Goal: Task Accomplishment & Management: Use online tool/utility

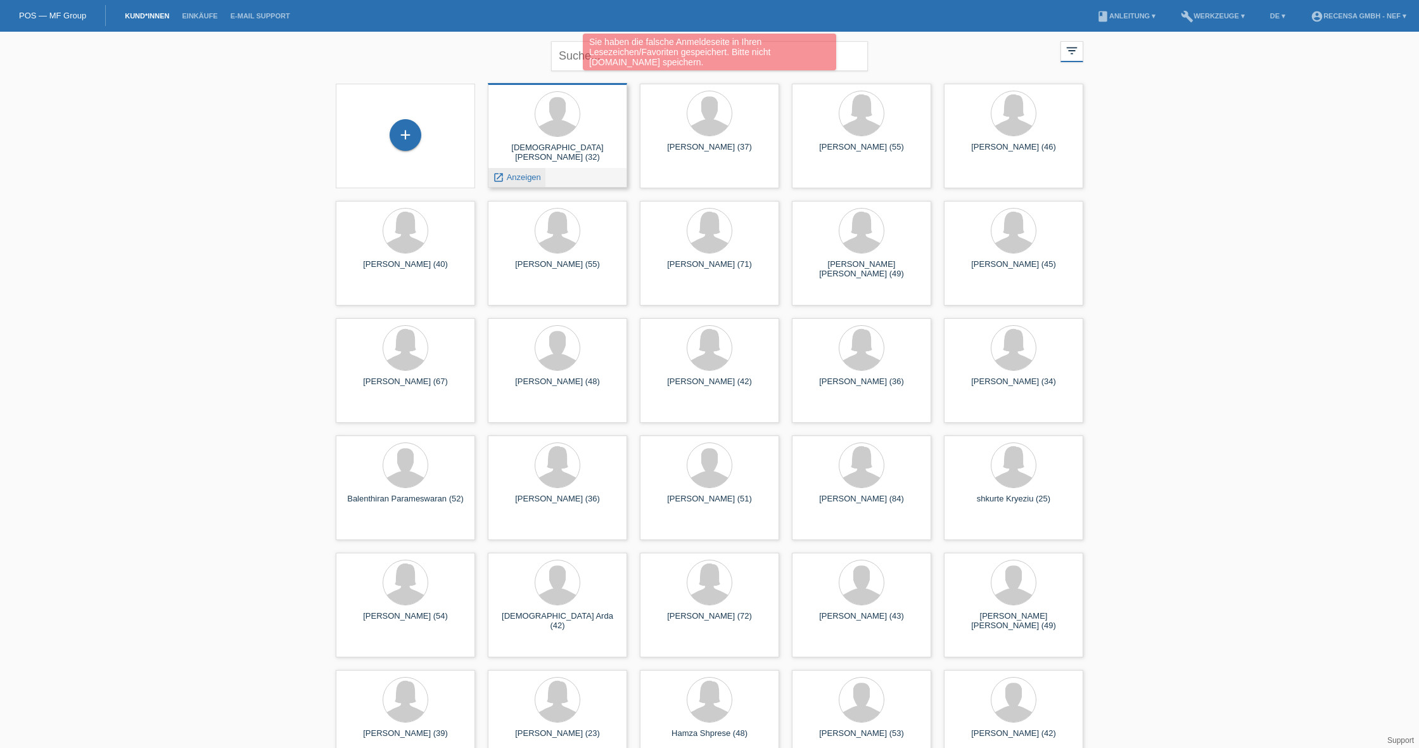
click at [523, 177] on span "Anzeigen" at bounding box center [524, 177] width 34 height 10
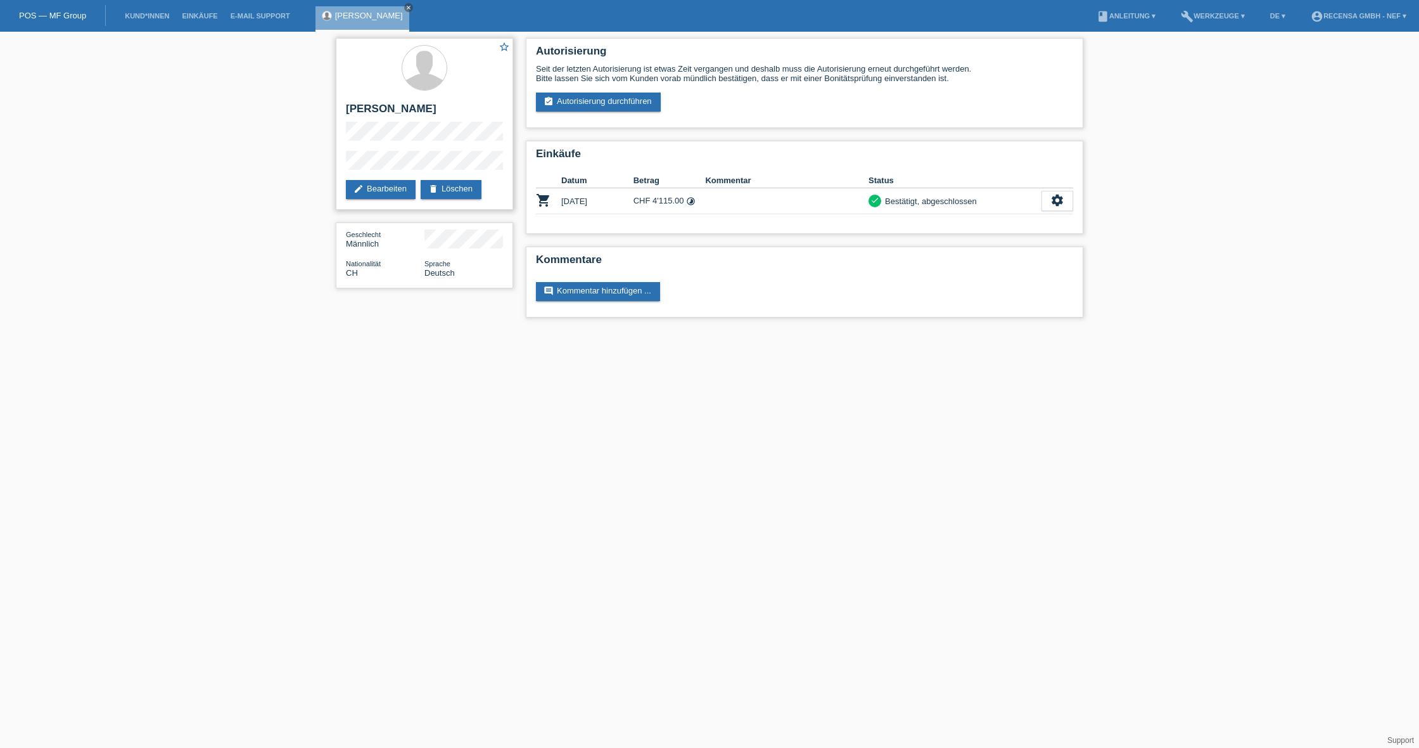
scroll to position [0, 1]
click at [157, 20] on li "Kund*innen" at bounding box center [146, 16] width 57 height 32
click at [405, 6] on icon "close" at bounding box center [408, 7] width 6 height 6
click at [146, 19] on link "Kund*innen" at bounding box center [146, 16] width 57 height 8
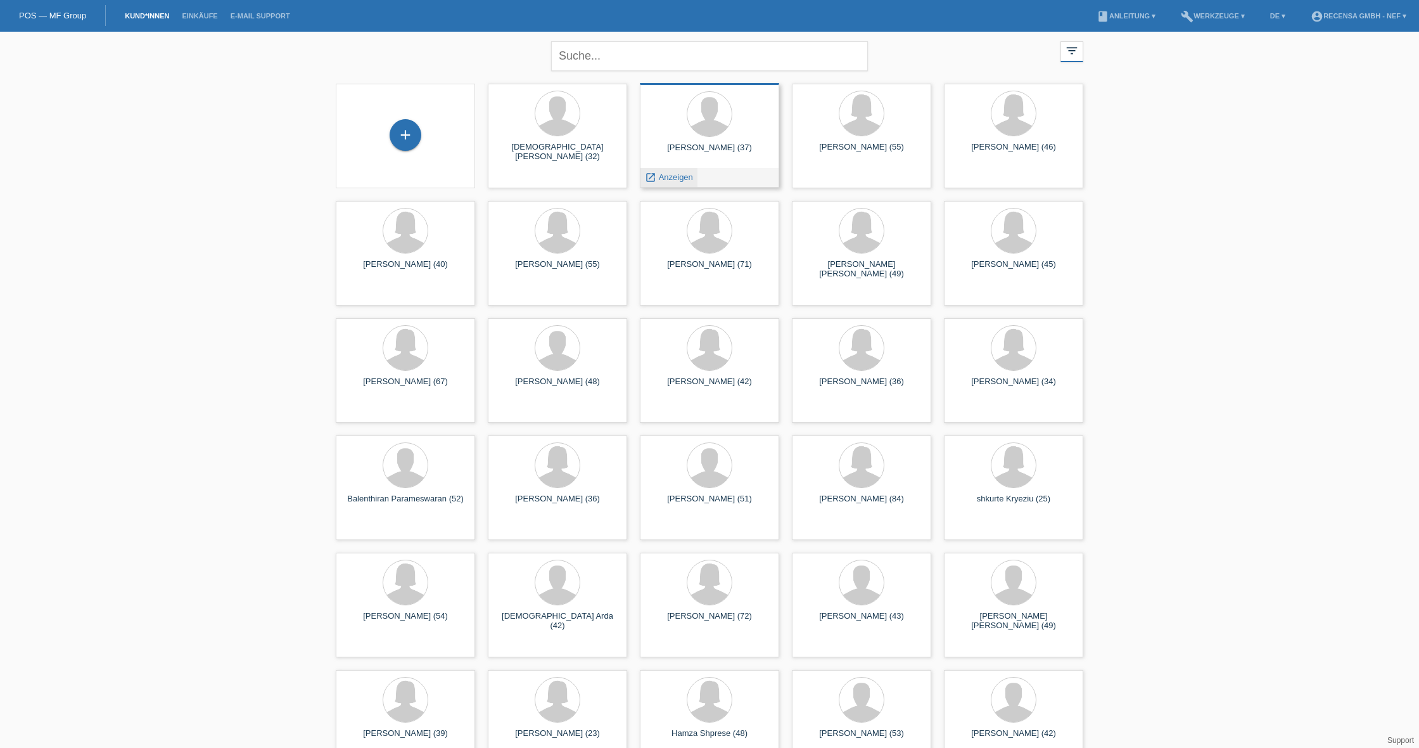
click at [678, 179] on span "Anzeigen" at bounding box center [676, 177] width 34 height 10
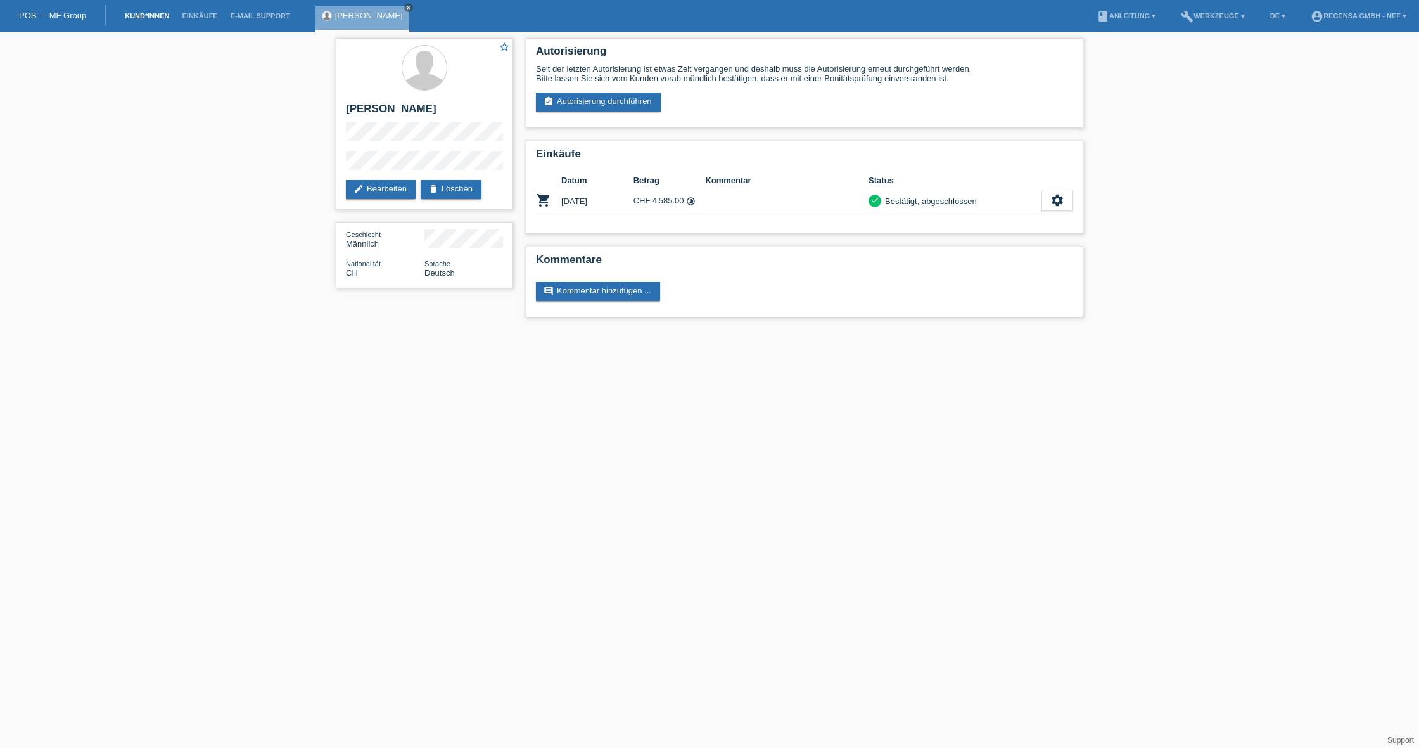
click at [148, 16] on link "Kund*innen" at bounding box center [146, 16] width 57 height 8
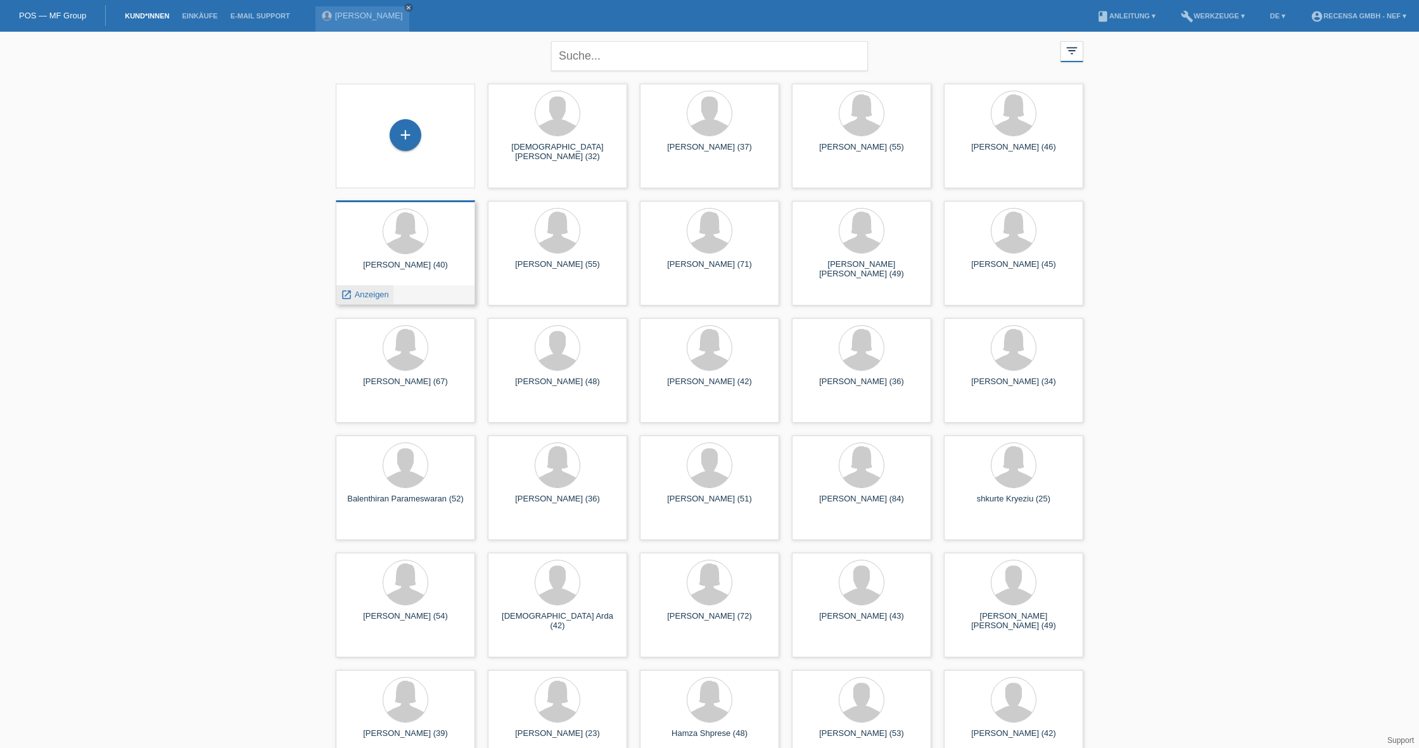
click at [360, 291] on span "Anzeigen" at bounding box center [372, 294] width 34 height 10
click at [982, 291] on span "Anzeigen" at bounding box center [980, 294] width 34 height 10
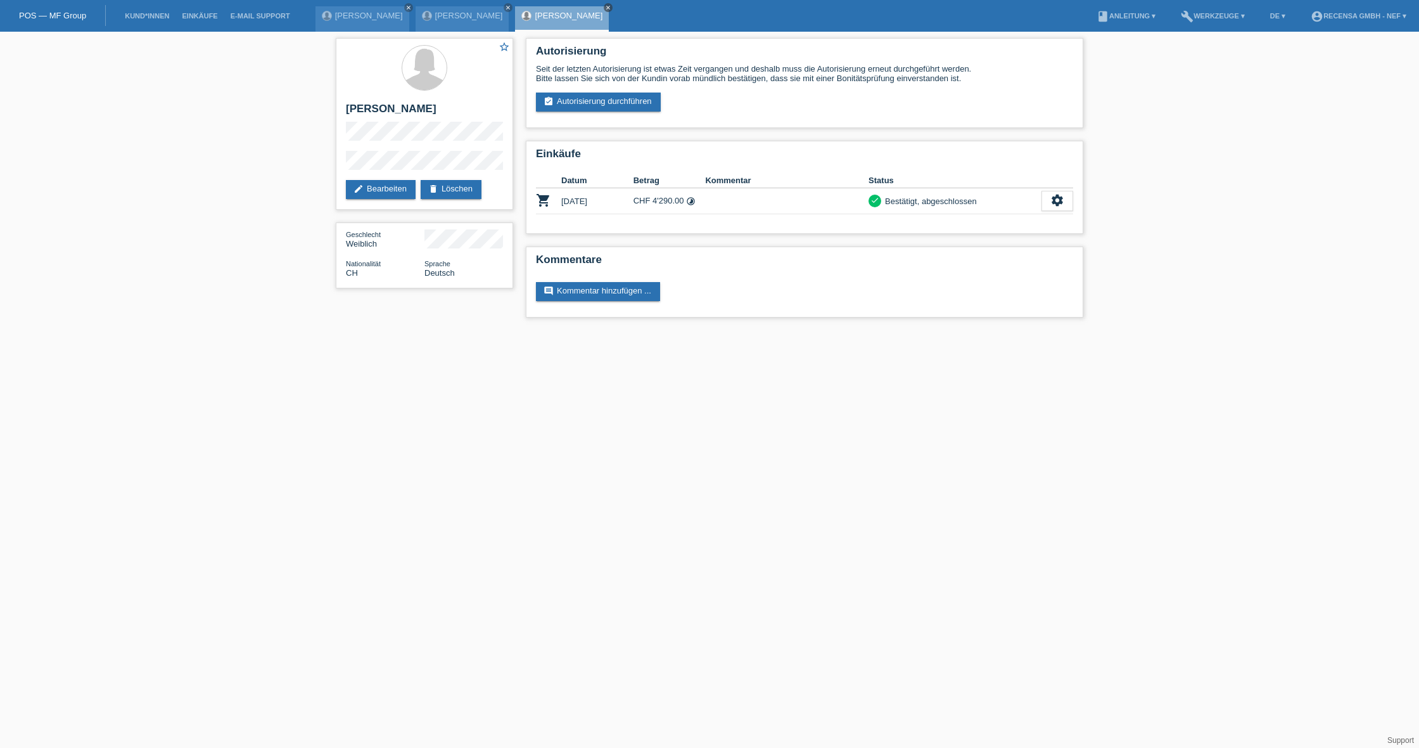
click at [605, 7] on icon "close" at bounding box center [608, 7] width 6 height 6
click at [505, 6] on icon "close" at bounding box center [508, 7] width 6 height 6
click at [405, 6] on icon "close" at bounding box center [408, 7] width 6 height 6
click at [147, 18] on link "Kund*innen" at bounding box center [146, 16] width 57 height 8
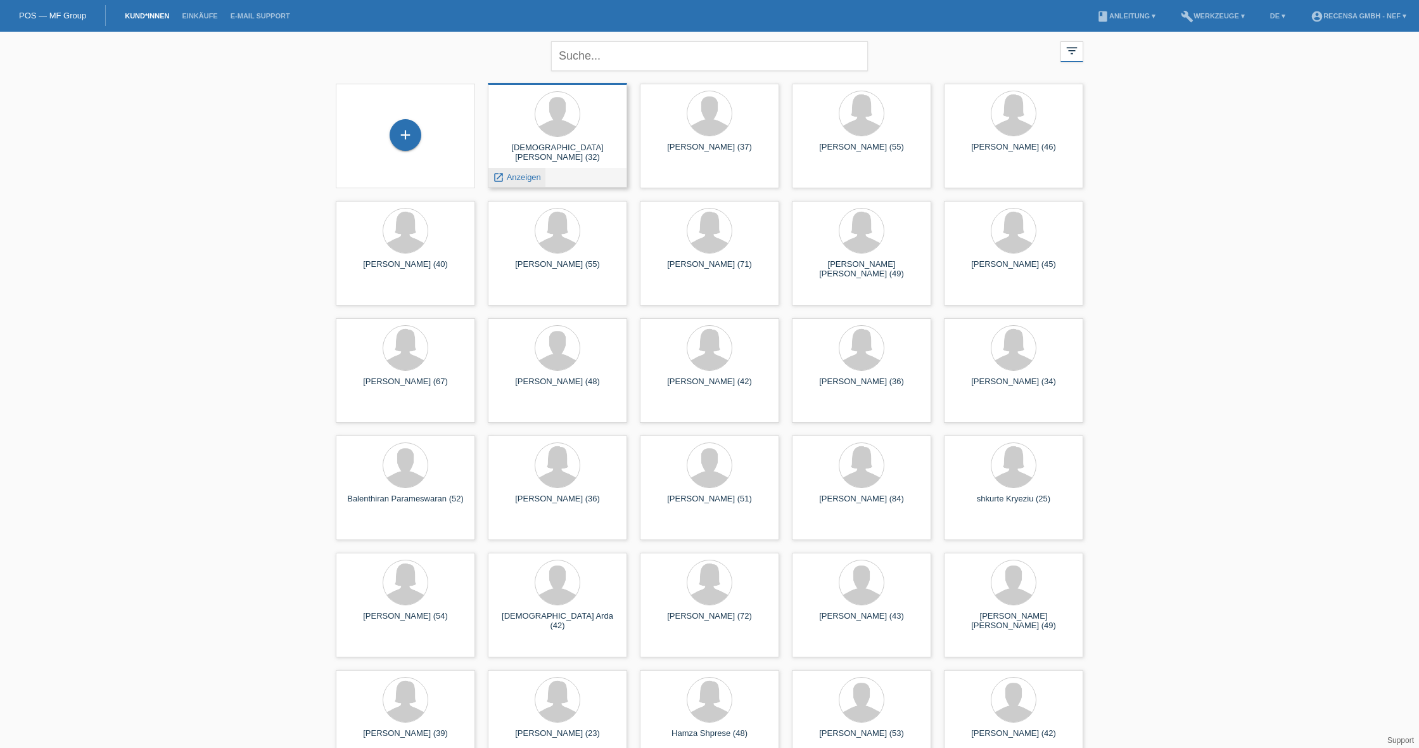
click at [525, 177] on span "Anzeigen" at bounding box center [524, 177] width 34 height 10
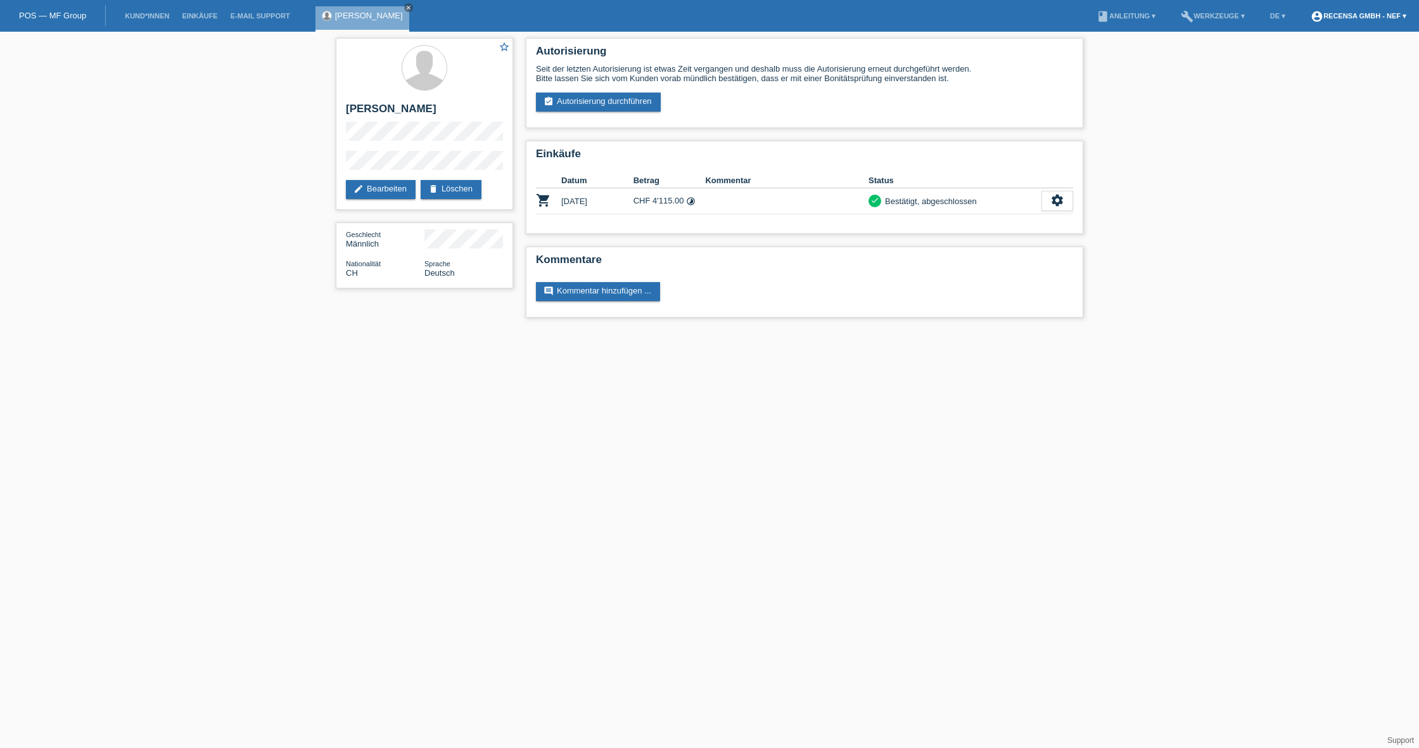
click at [1382, 18] on link "account_circle Recensa GmbH - Nef ▾" at bounding box center [1358, 16] width 108 height 8
click at [1313, 82] on link "Logout" at bounding box center [1306, 87] width 25 height 10
